Goal: Check status: Check status

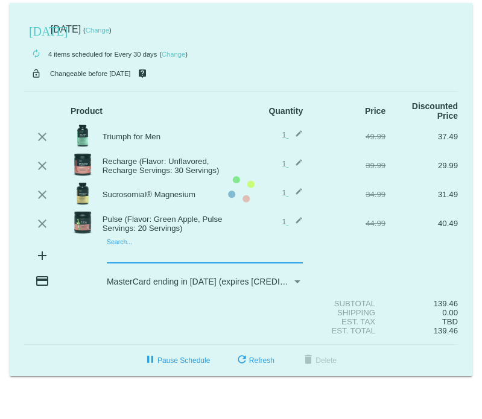
click at [152, 254] on mat-card "[DATE] [DATE] ( Change ) autorenew 4 items scheduled for Every 30 days ( Change…" at bounding box center [241, 189] width 463 height 373
type input "F"
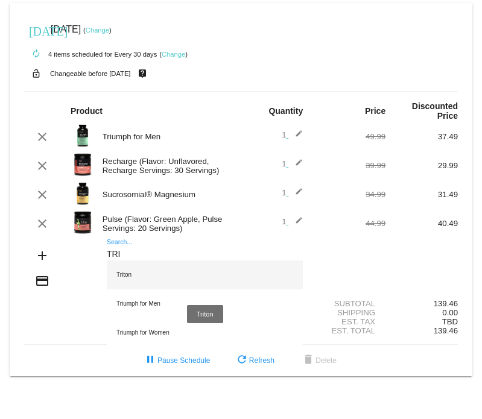
type input "TRI"
click at [139, 269] on div "Triton" at bounding box center [205, 275] width 196 height 29
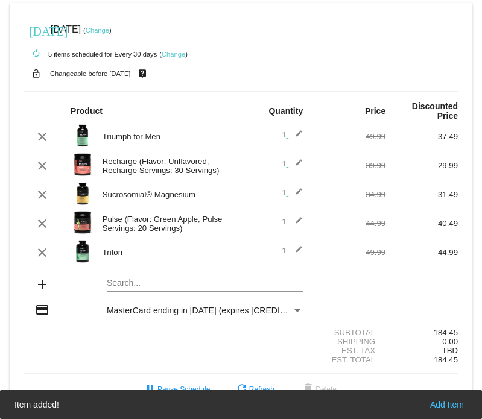
click at [83, 251] on img at bounding box center [83, 251] width 24 height 24
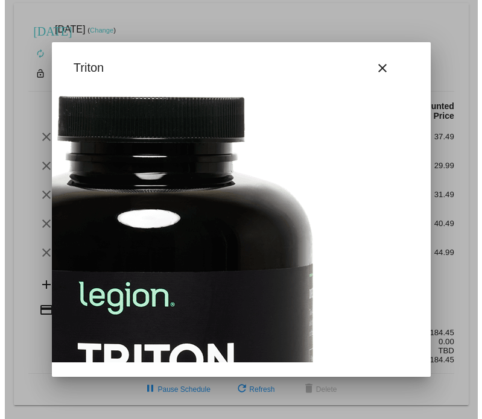
scroll to position [0, 214]
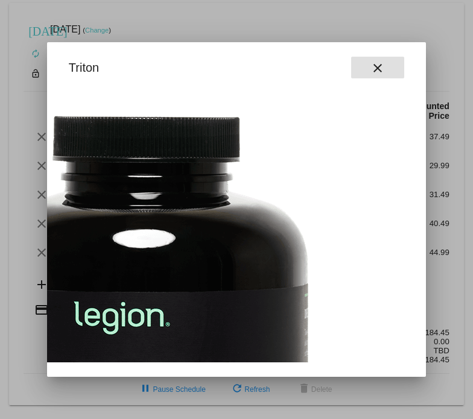
click at [374, 64] on mat-icon "close" at bounding box center [377, 68] width 14 height 14
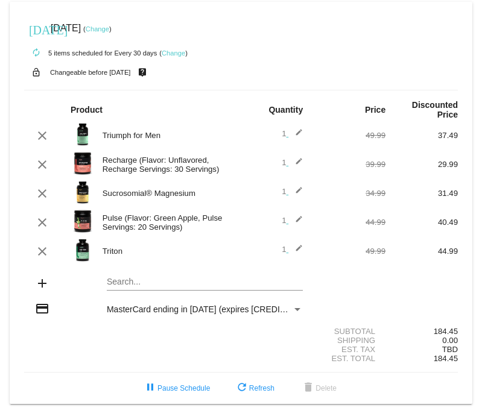
scroll to position [3, 0]
click at [150, 274] on div "Search..." at bounding box center [205, 279] width 196 height 24
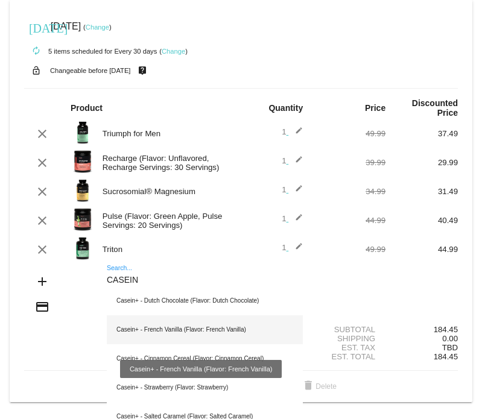
type input "CASEIN"
click at [239, 335] on div "Casein+ - French Vanilla (Flavor: French Vanilla)" at bounding box center [205, 329] width 196 height 29
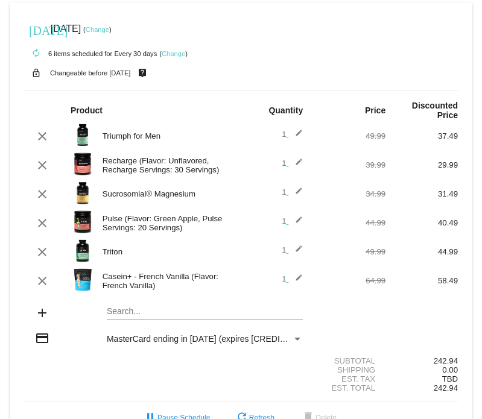
scroll to position [0, 0]
